Goal: Information Seeking & Learning: Learn about a topic

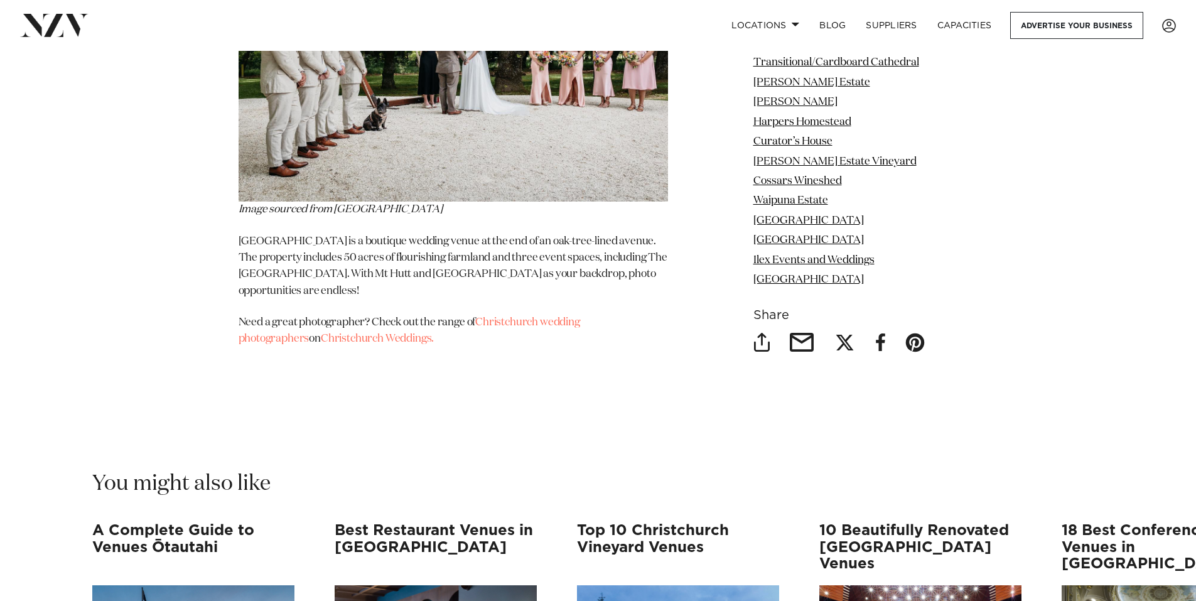
scroll to position [11863, 0]
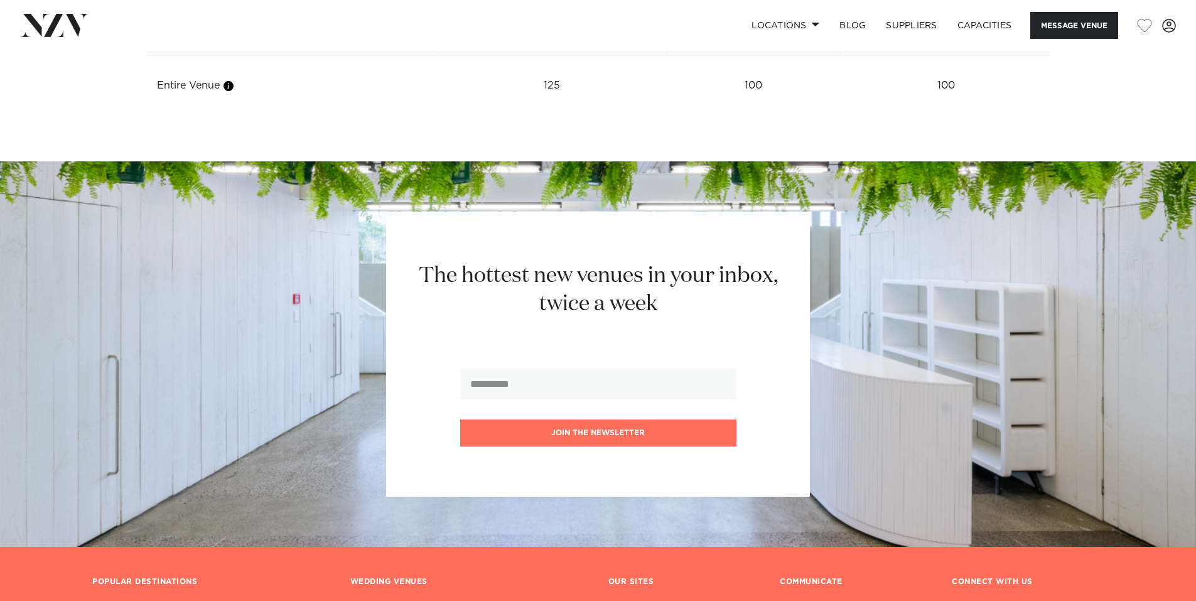
scroll to position [1506, 0]
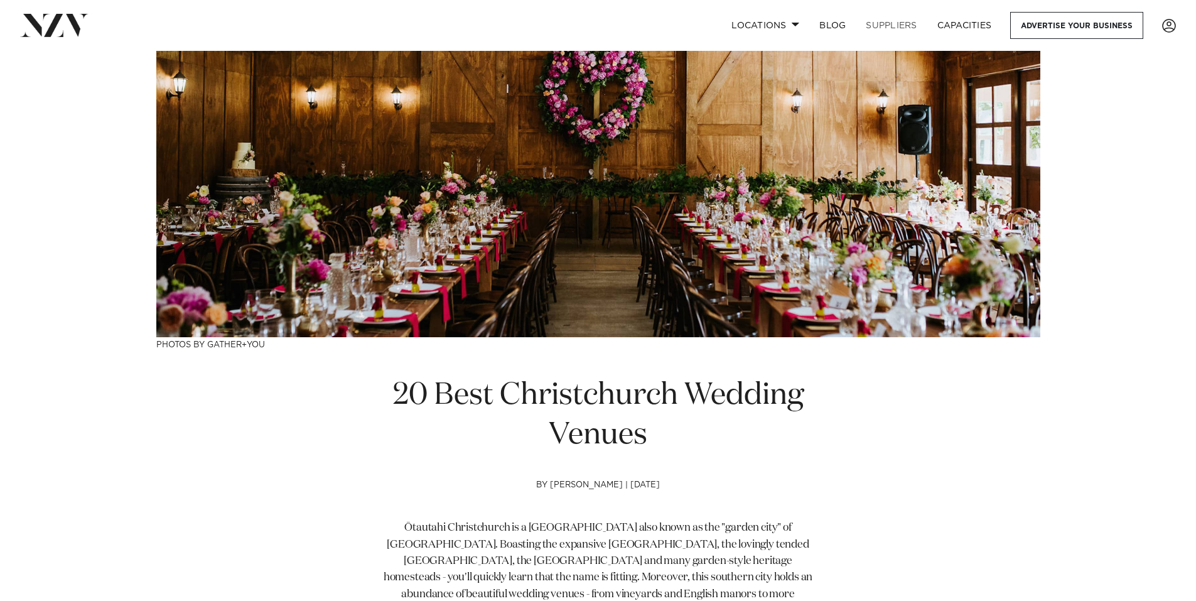
scroll to position [314, 0]
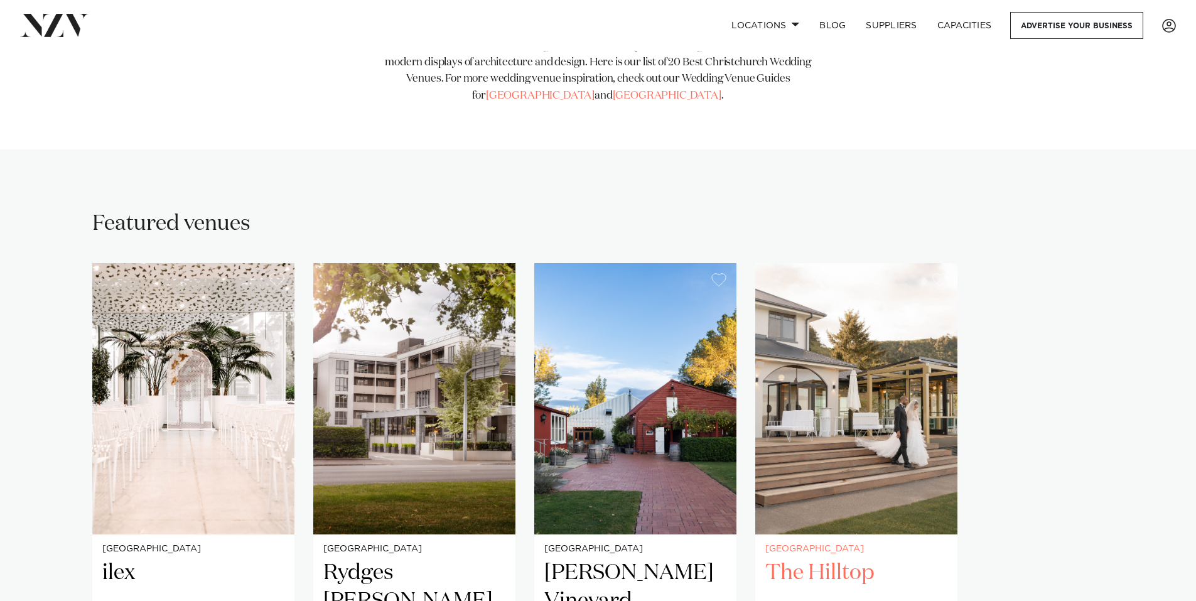
scroll to position [1004, 0]
